Goal: Task Accomplishment & Management: Manage account settings

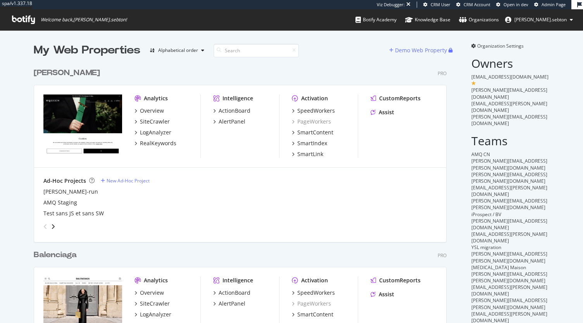
scroll to position [629, 413]
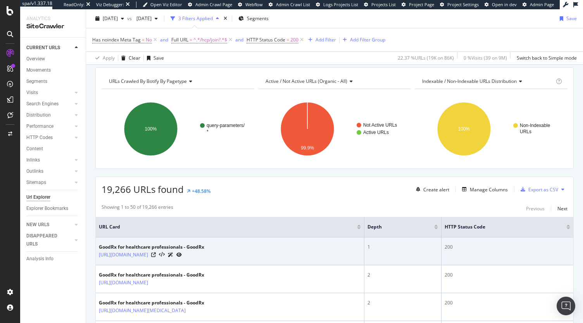
scroll to position [39, 0]
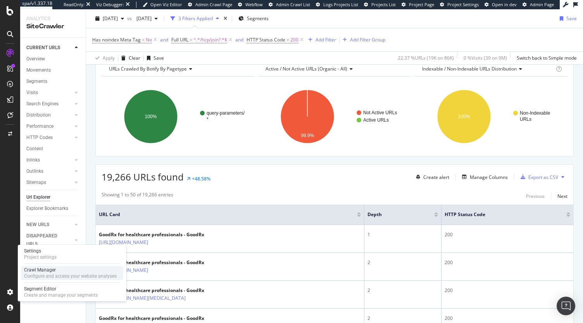
click at [71, 269] on div "Crawl Manager" at bounding box center [70, 270] width 93 height 6
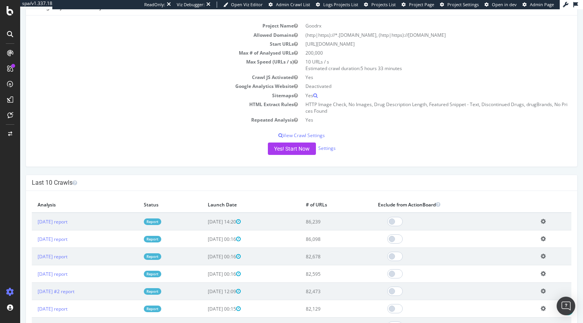
scroll to position [77, 0]
click at [322, 146] on link "Settings" at bounding box center [326, 147] width 17 height 7
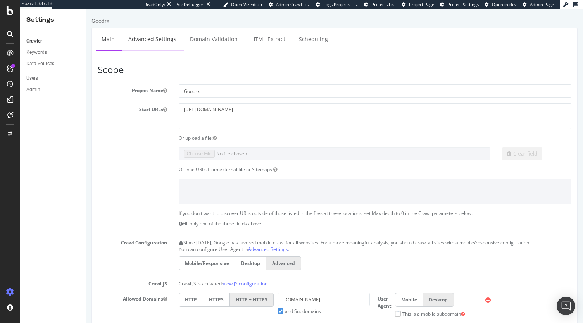
click at [157, 43] on link "Advanced Settings" at bounding box center [152, 38] width 60 height 21
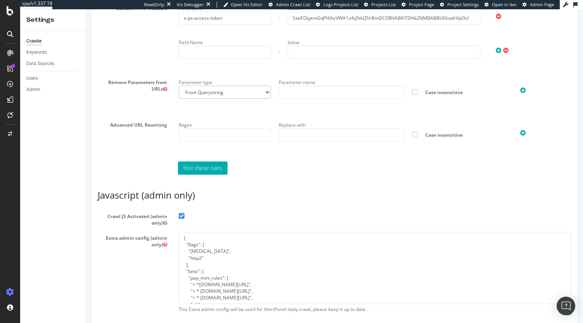
scroll to position [26, 0]
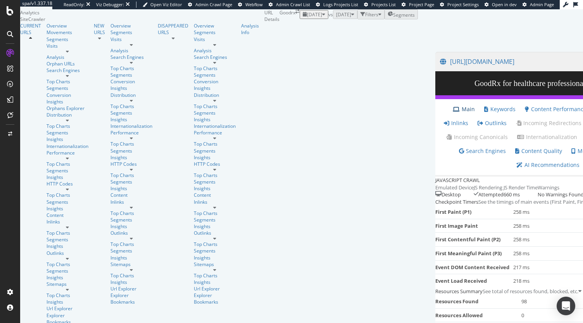
click at [453, 113] on link "Main" at bounding box center [464, 109] width 22 height 8
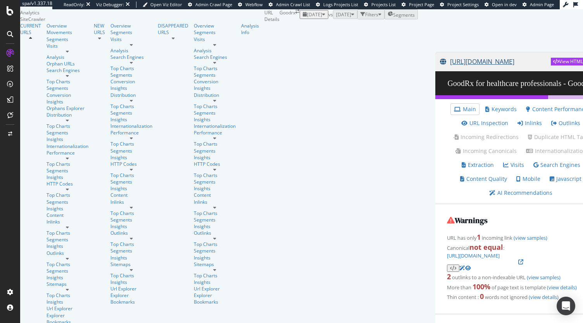
click at [440, 71] on link "https://www.goodrx.com/hcp/join?redirectTo=%2Fcare%2Fservices%2Ferectile-dysfun…" at bounding box center [495, 61] width 111 height 19
click at [559, 65] on div "View HTML Source" at bounding box center [579, 61] width 40 height 7
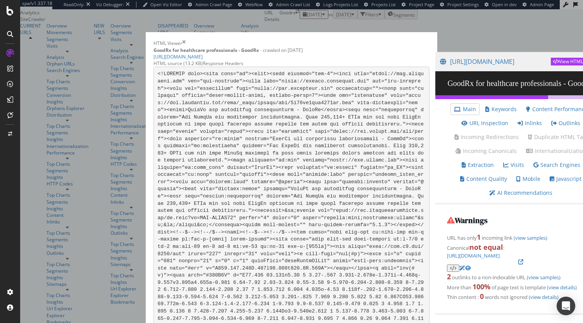
click at [233, 67] on div "Response Headers" at bounding box center [223, 63] width 41 height 7
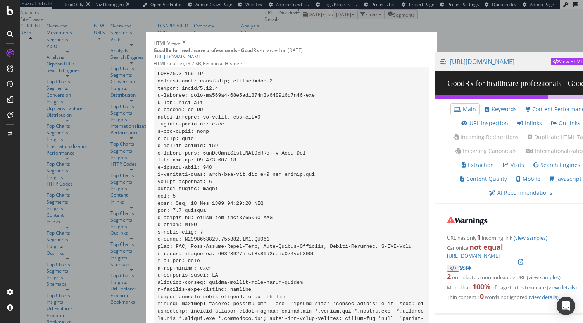
click at [174, 67] on div "HTML source (13.2 KB)" at bounding box center [177, 63] width 49 height 7
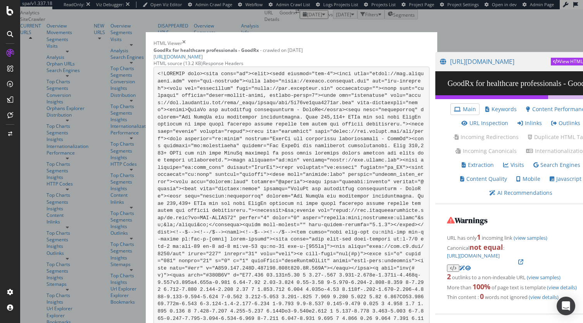
scroll to position [789, 0]
click at [186, 40] on icon "times" at bounding box center [183, 43] width 3 height 7
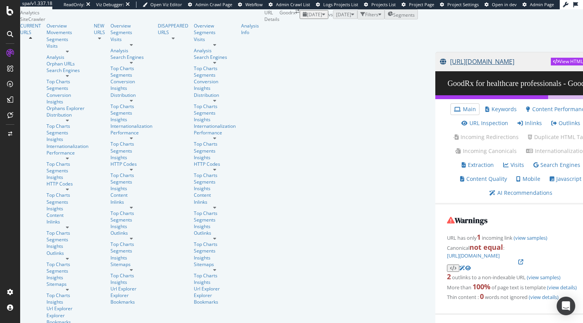
click at [440, 71] on link "https://www.goodrx.com/hcp/join?redirectTo=%2Fcare%2Fservices%2Ferectile-dysfun…" at bounding box center [495, 61] width 111 height 19
click at [549, 175] on link "Javascript" at bounding box center [565, 179] width 32 height 8
